Goal: Information Seeking & Learning: Learn about a topic

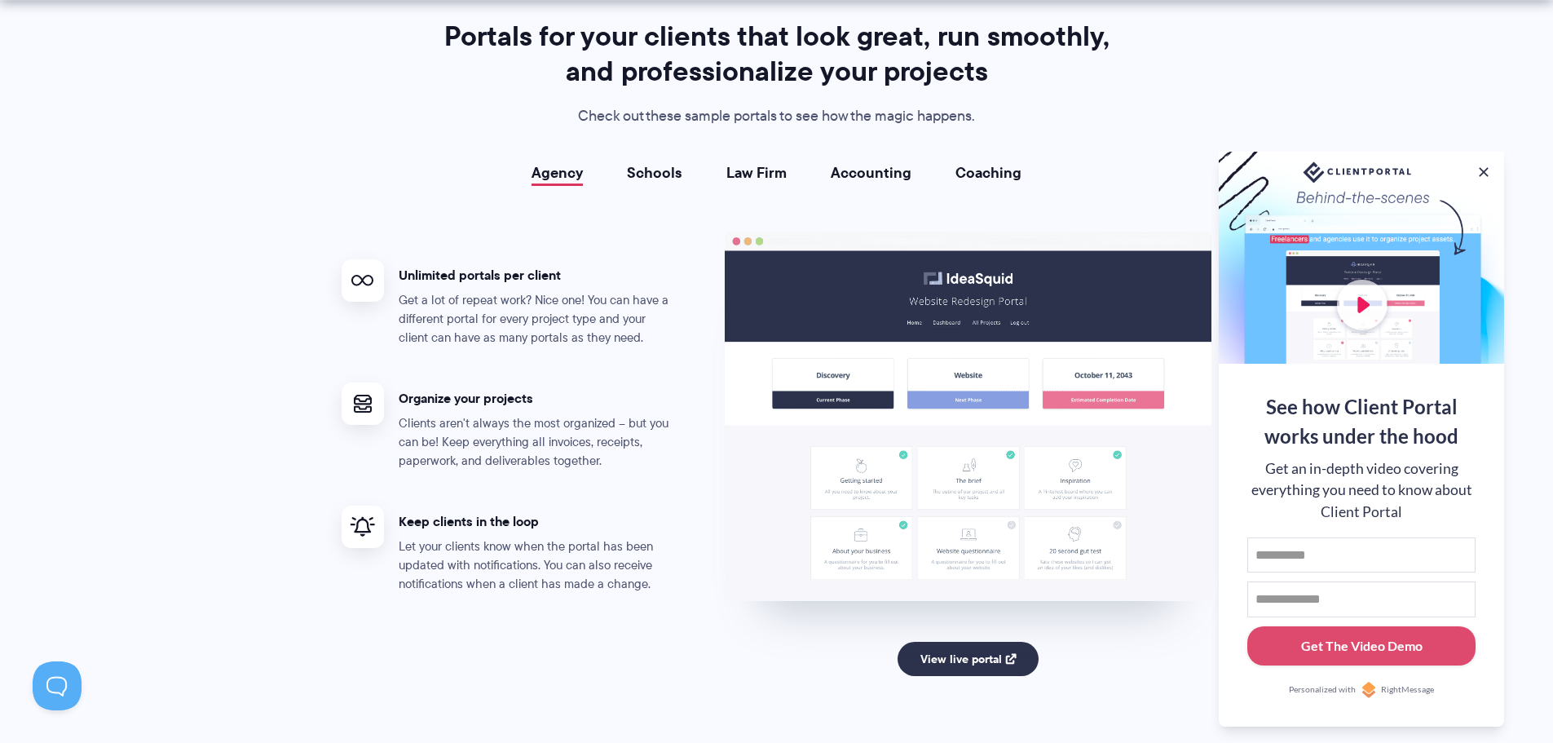
scroll to position [2935, 0]
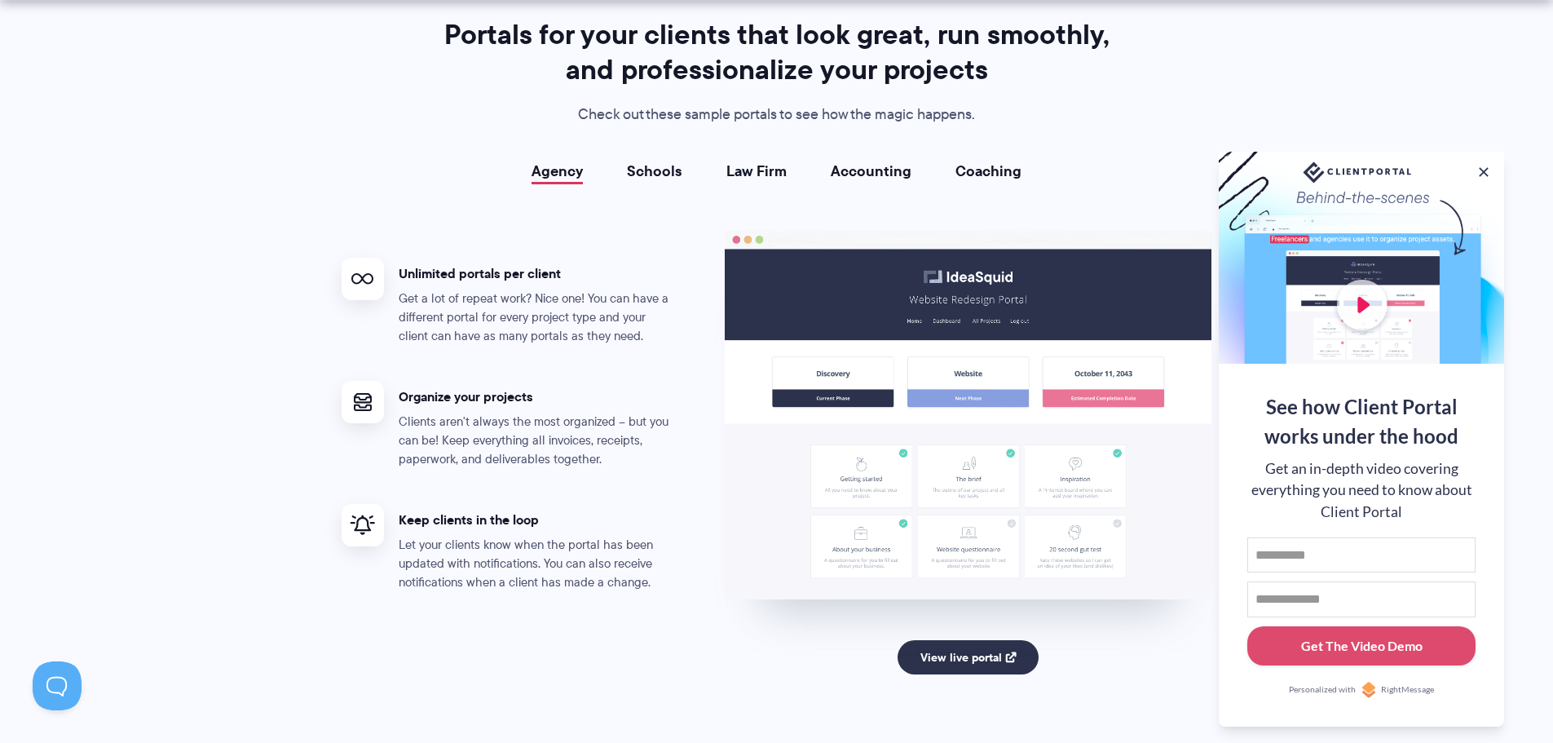
click at [647, 174] on link "Schools" at bounding box center [654, 171] width 55 height 16
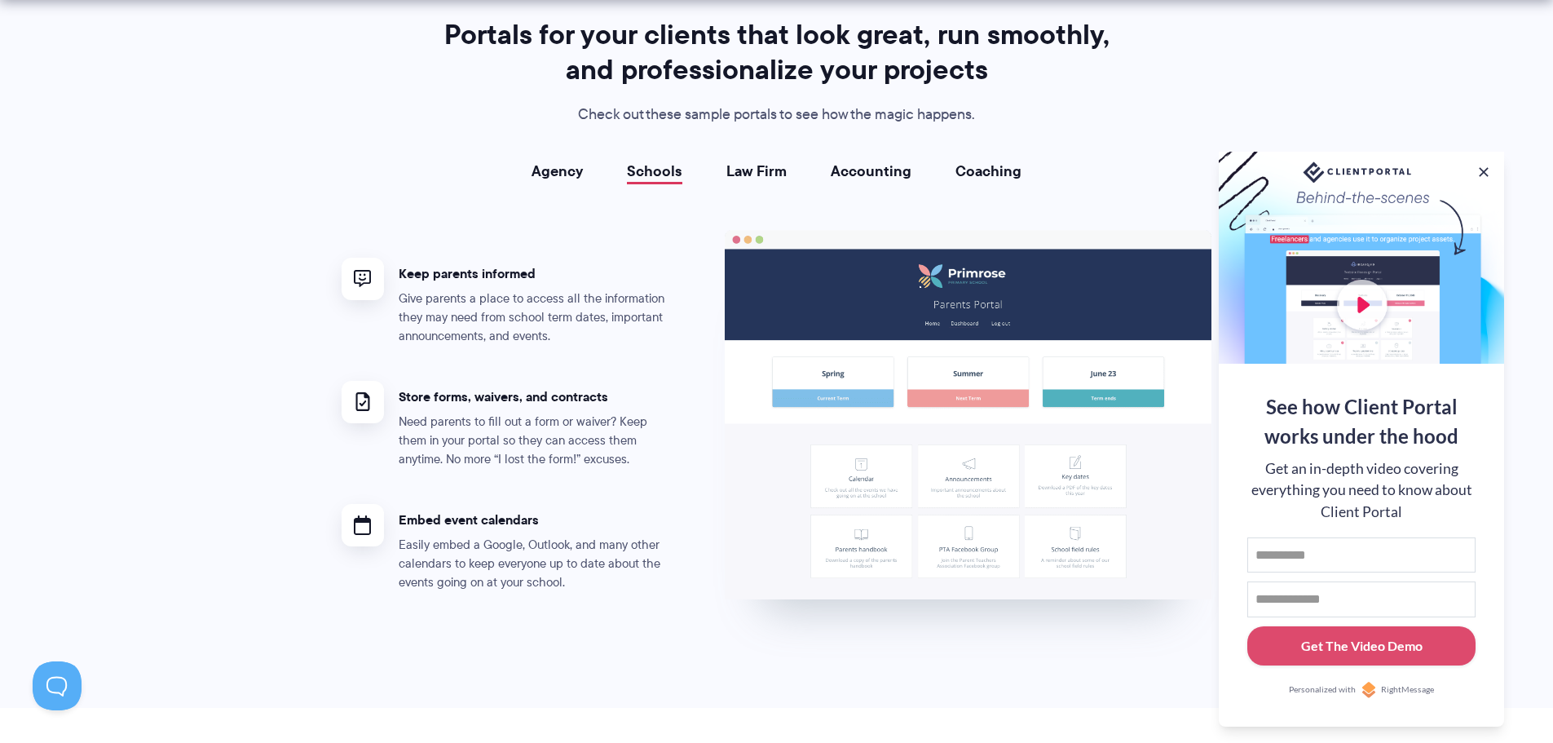
click at [776, 169] on link "Law Firm" at bounding box center [756, 171] width 60 height 16
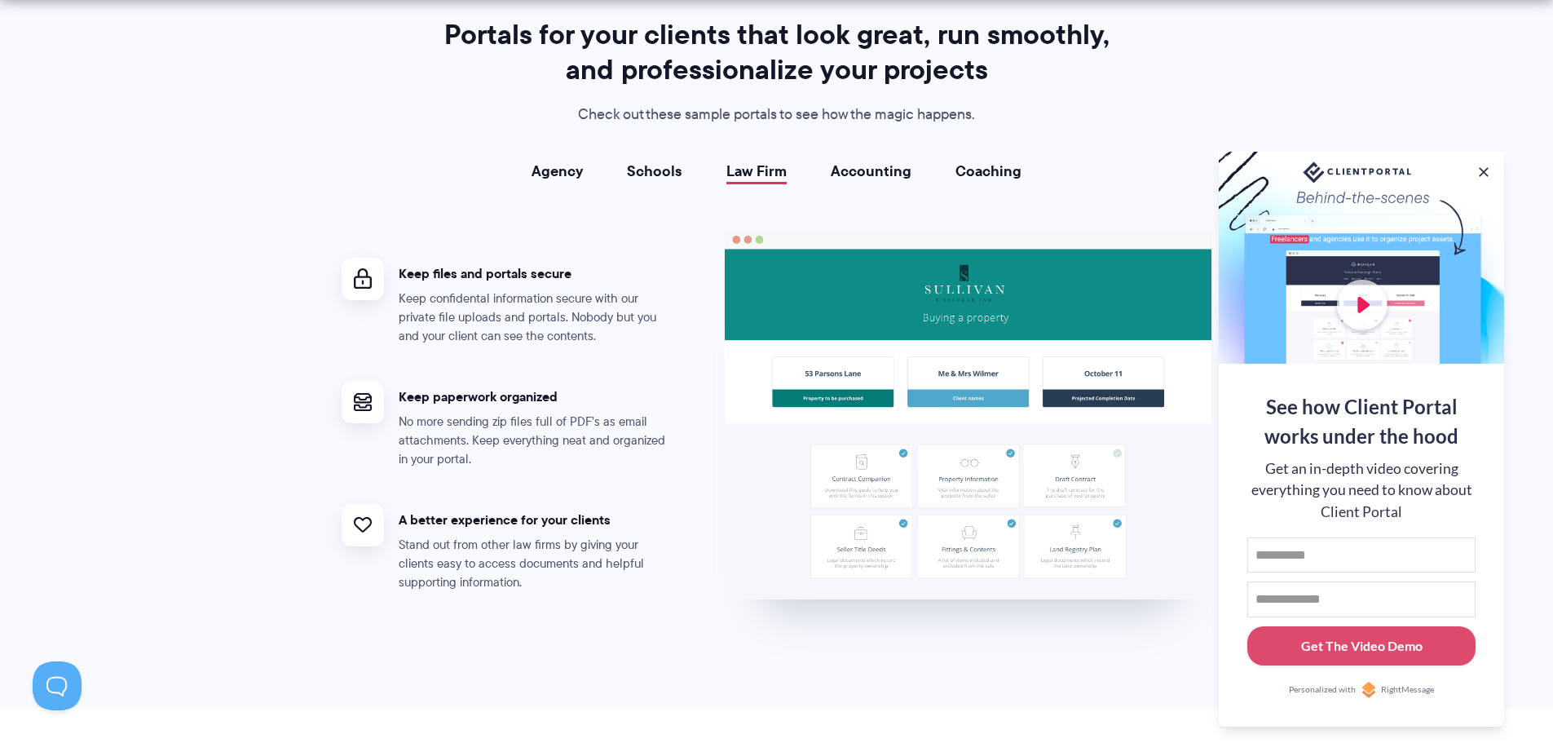
click at [875, 156] on div "Portals for your clients that look great, run smoothly, and professionalize you…" at bounding box center [777, 319] width 912 height 605
click at [877, 170] on link "Accounting" at bounding box center [871, 171] width 81 height 16
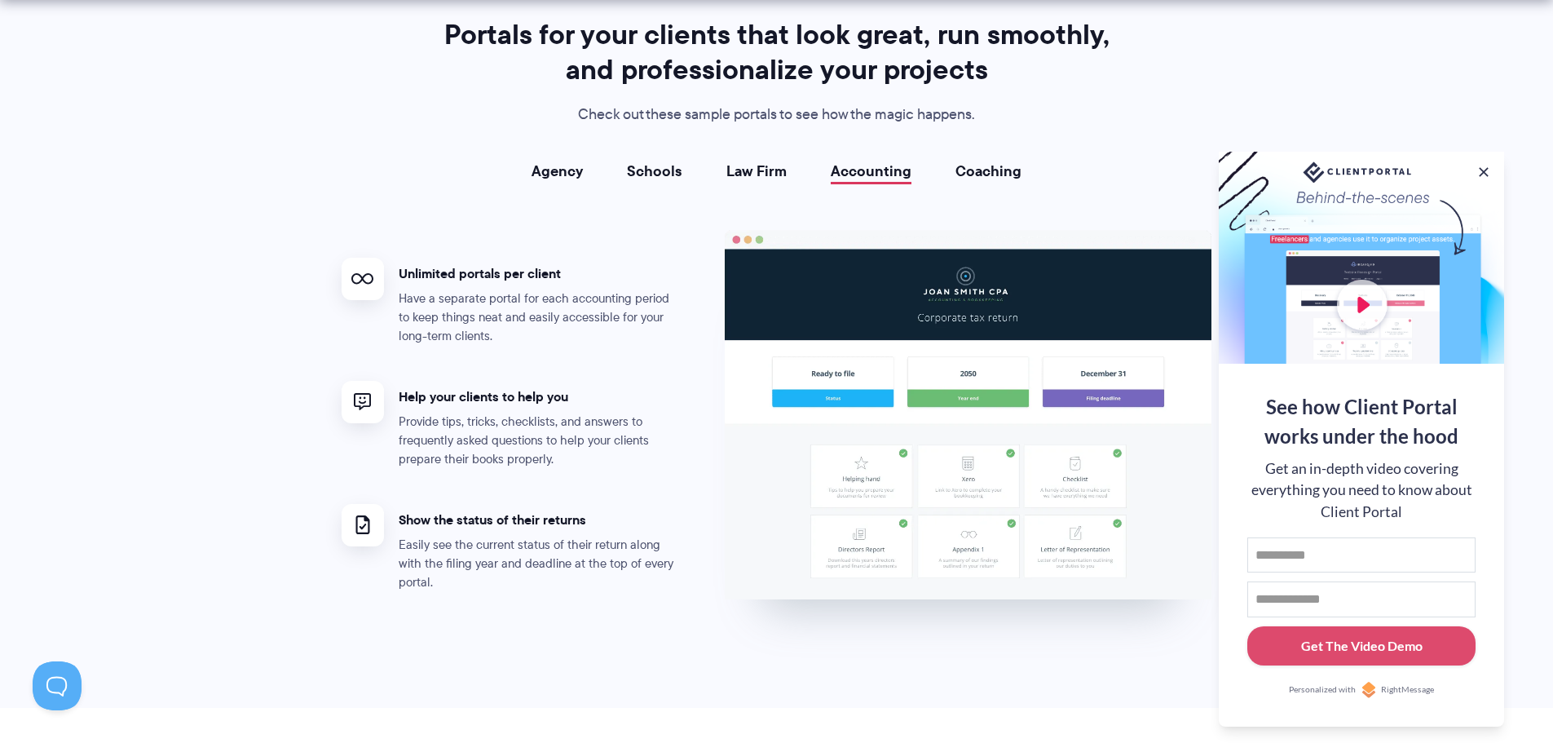
click at [999, 177] on link "Coaching" at bounding box center [989, 171] width 66 height 16
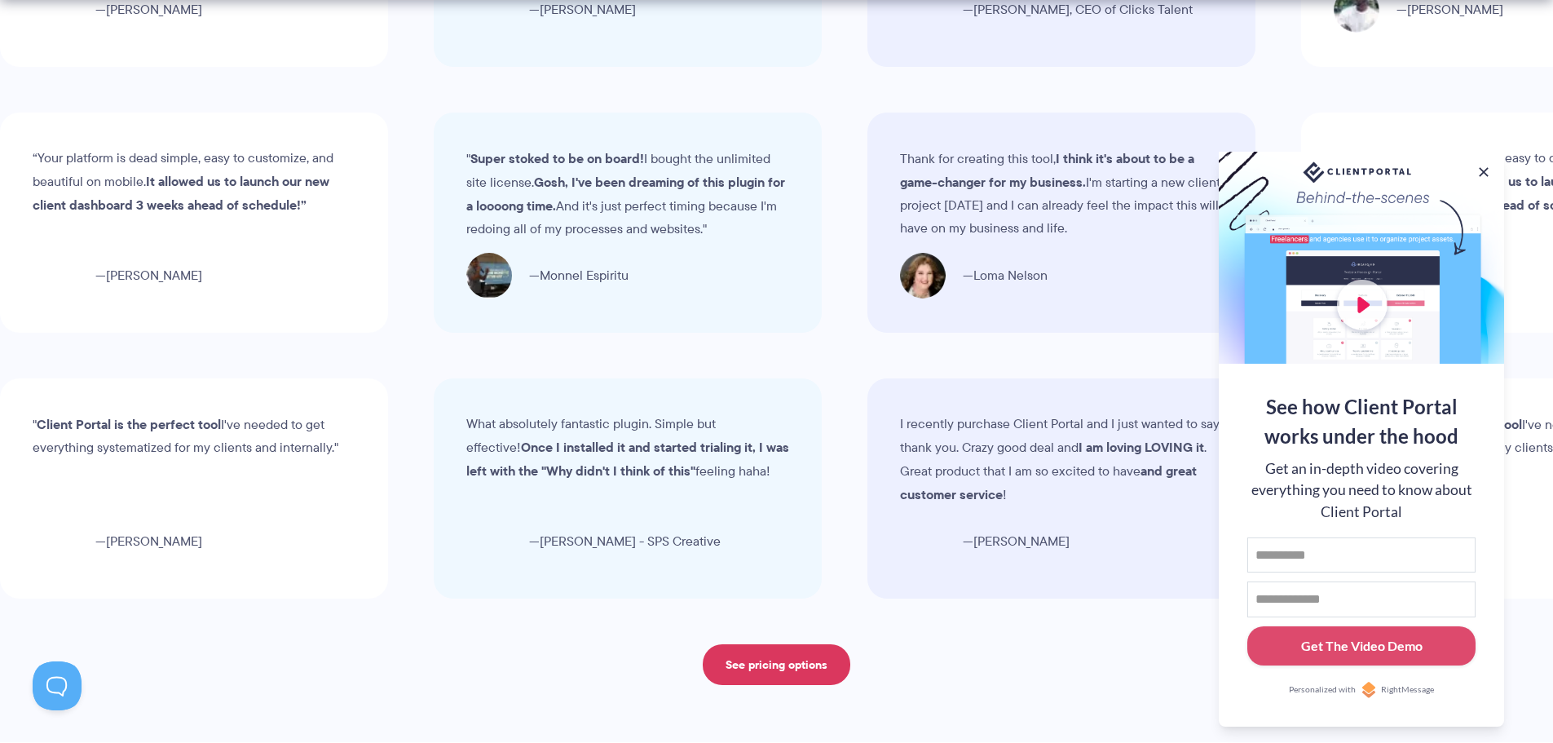
scroll to position [5055, 0]
